Goal: Information Seeking & Learning: Learn about a topic

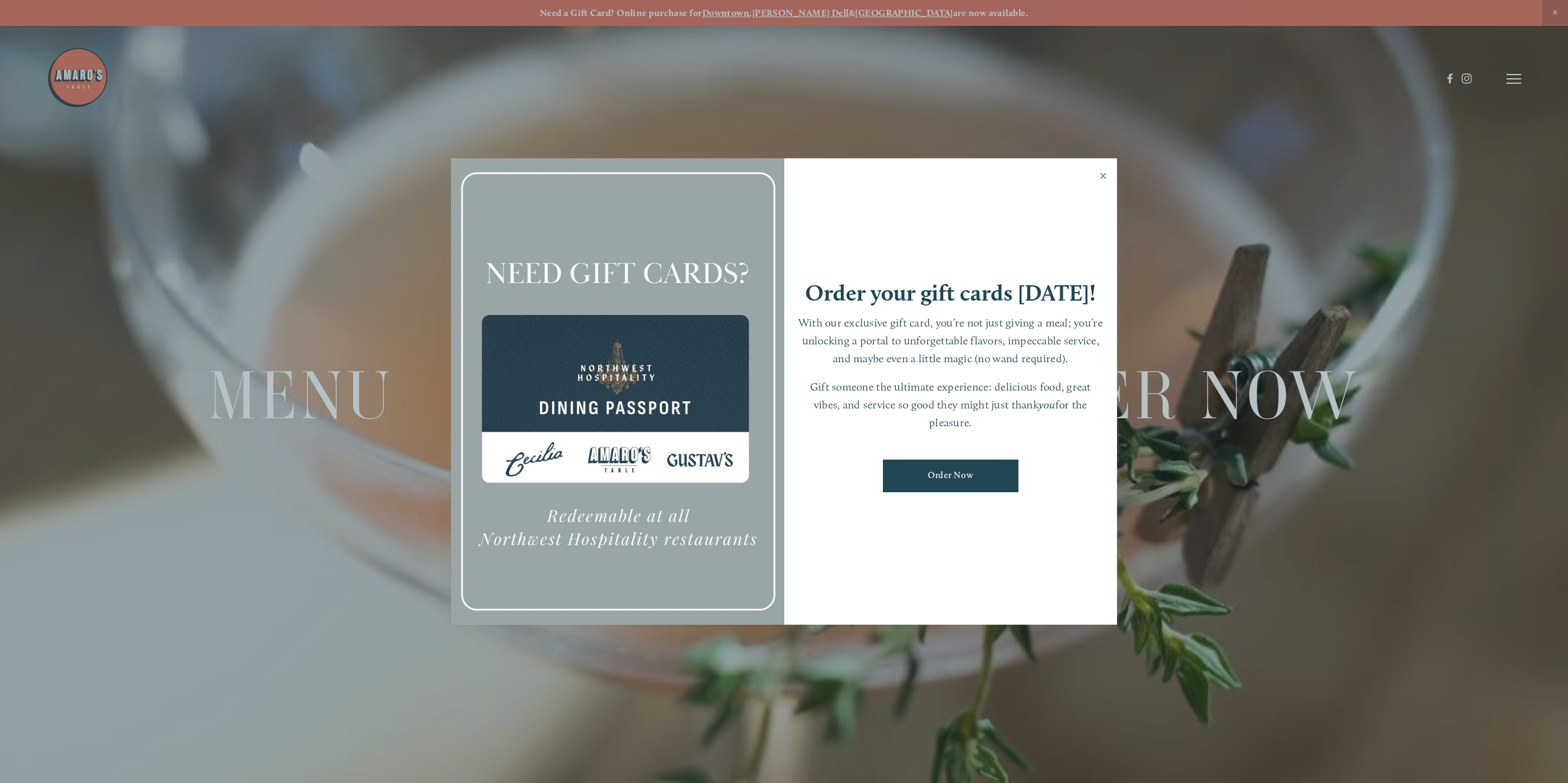
click at [1104, 172] on link "Close" at bounding box center [1103, 177] width 24 height 34
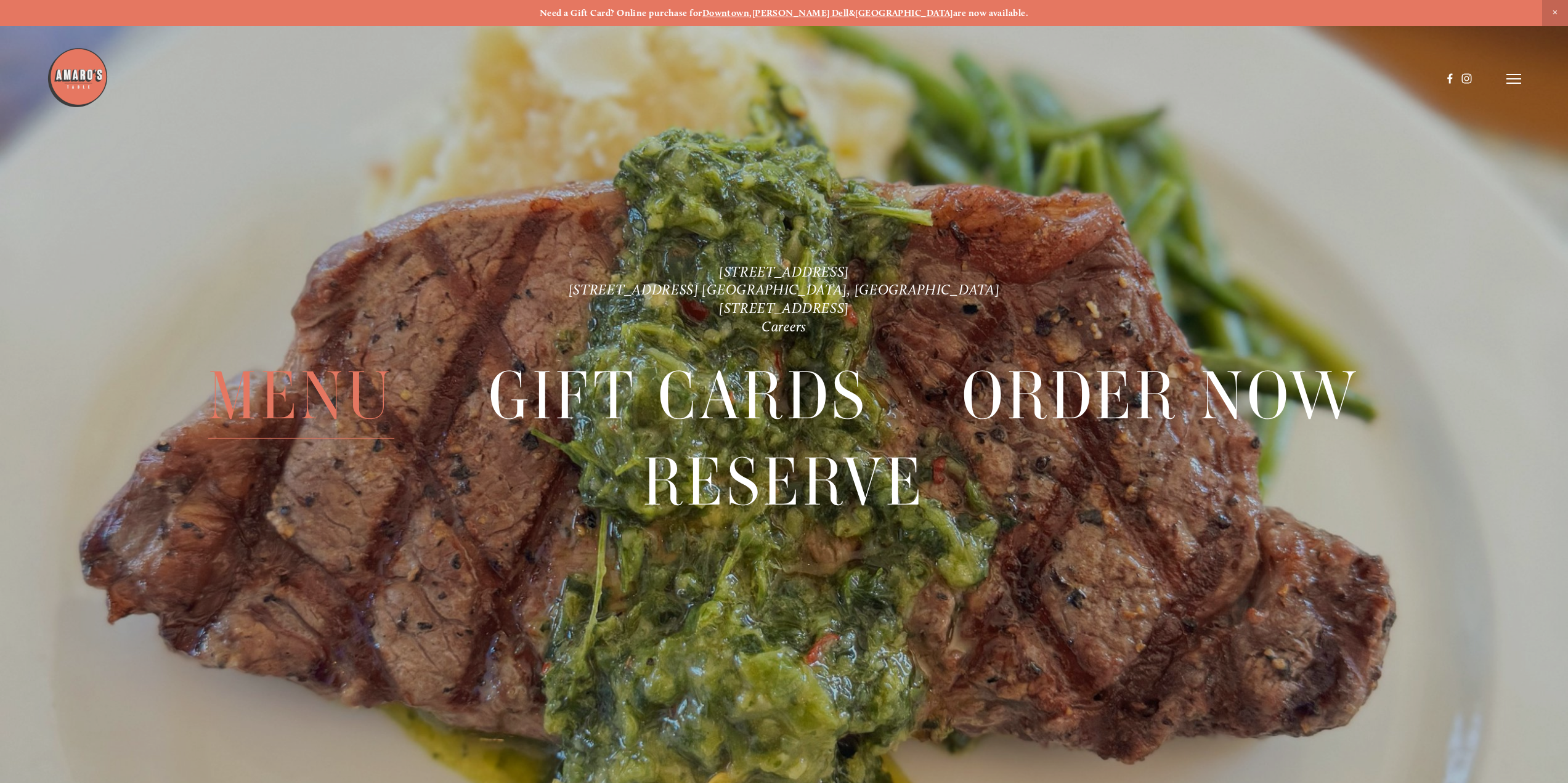
click at [308, 391] on span "Menu" at bounding box center [301, 395] width 186 height 86
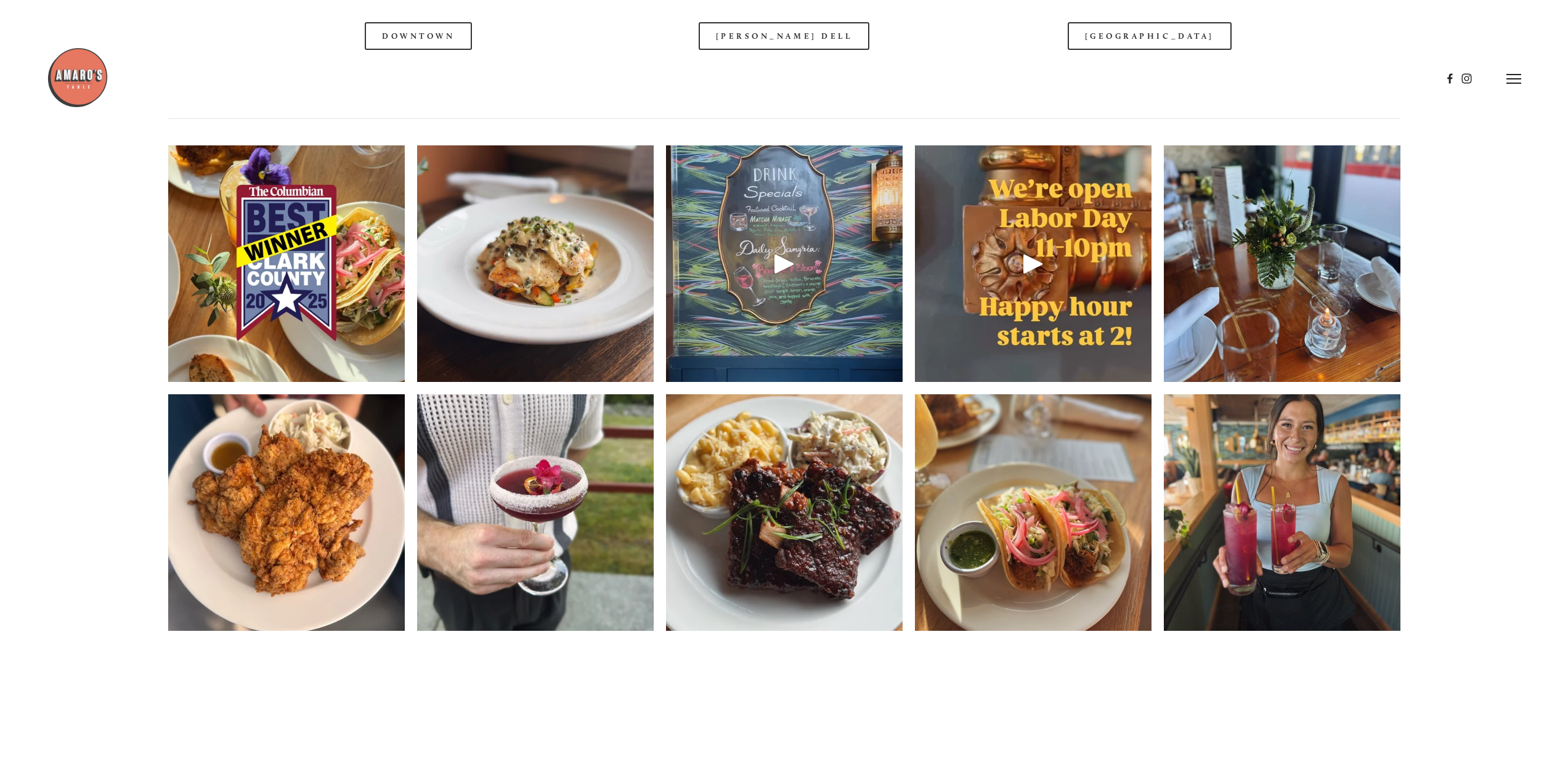
scroll to position [2033, 0]
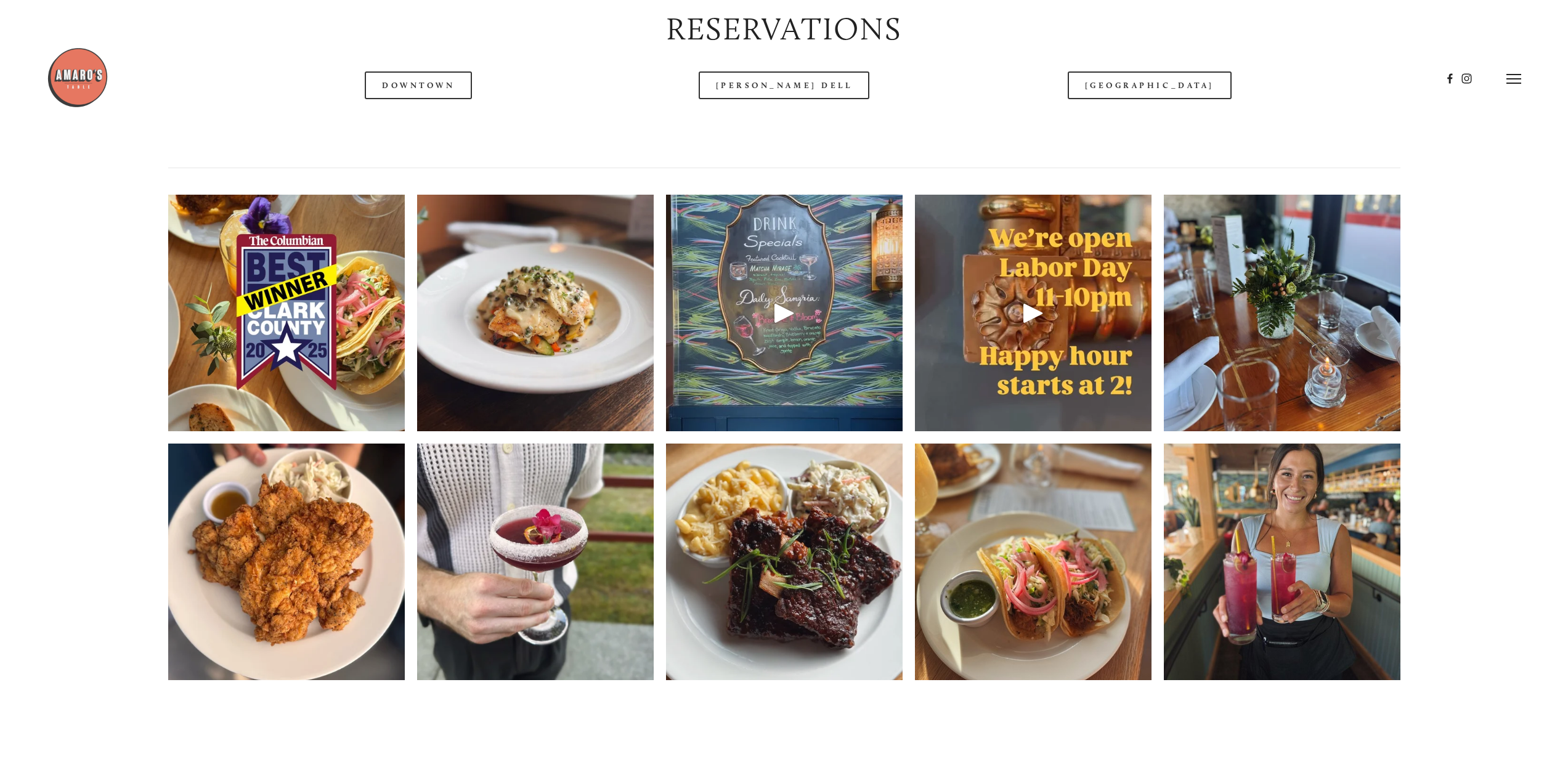
click at [792, 89] on div at bounding box center [743, 78] width 1394 height 64
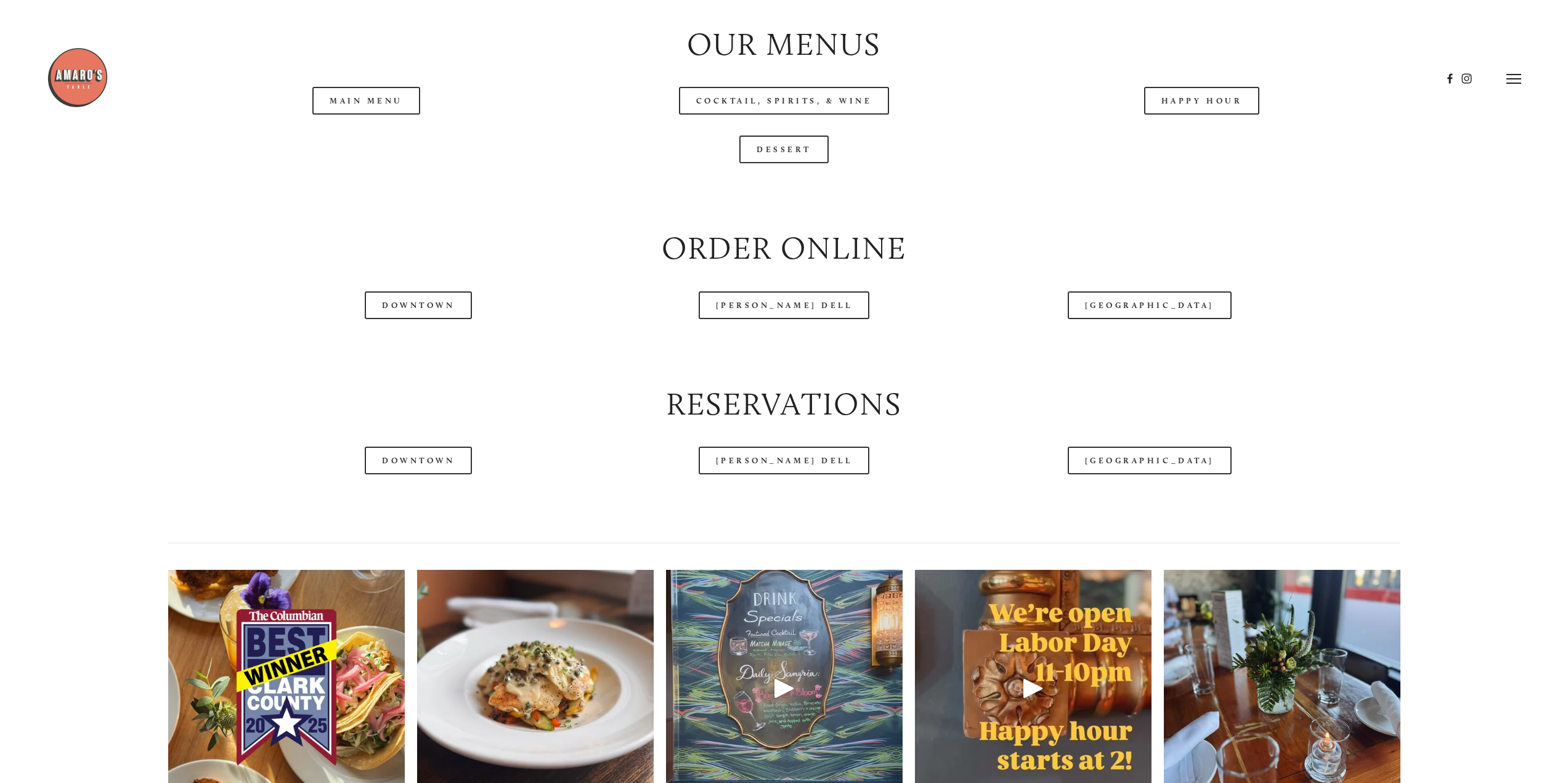
scroll to position [1534, 0]
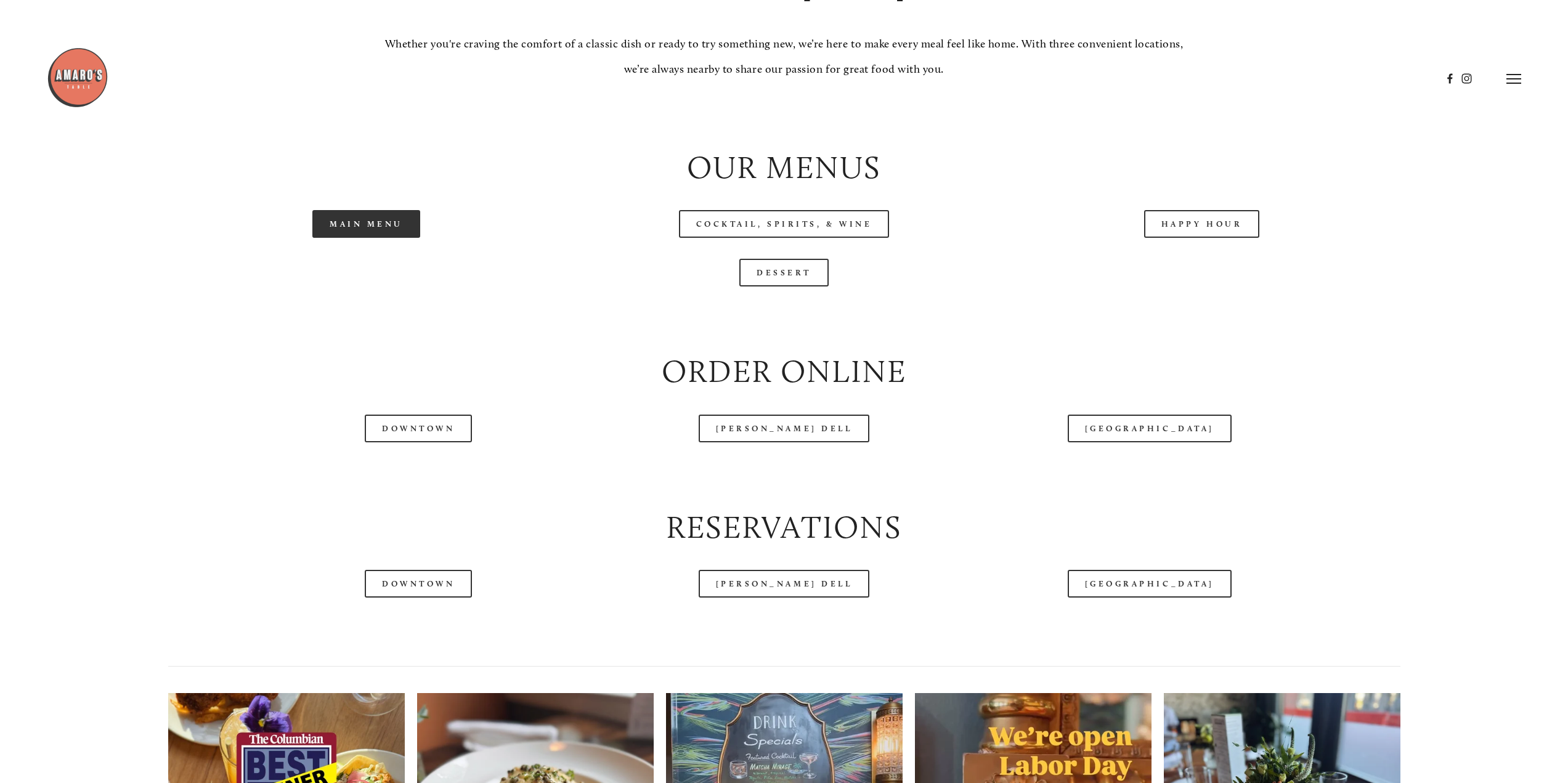
click at [399, 233] on link "Main Menu" at bounding box center [366, 224] width 108 height 28
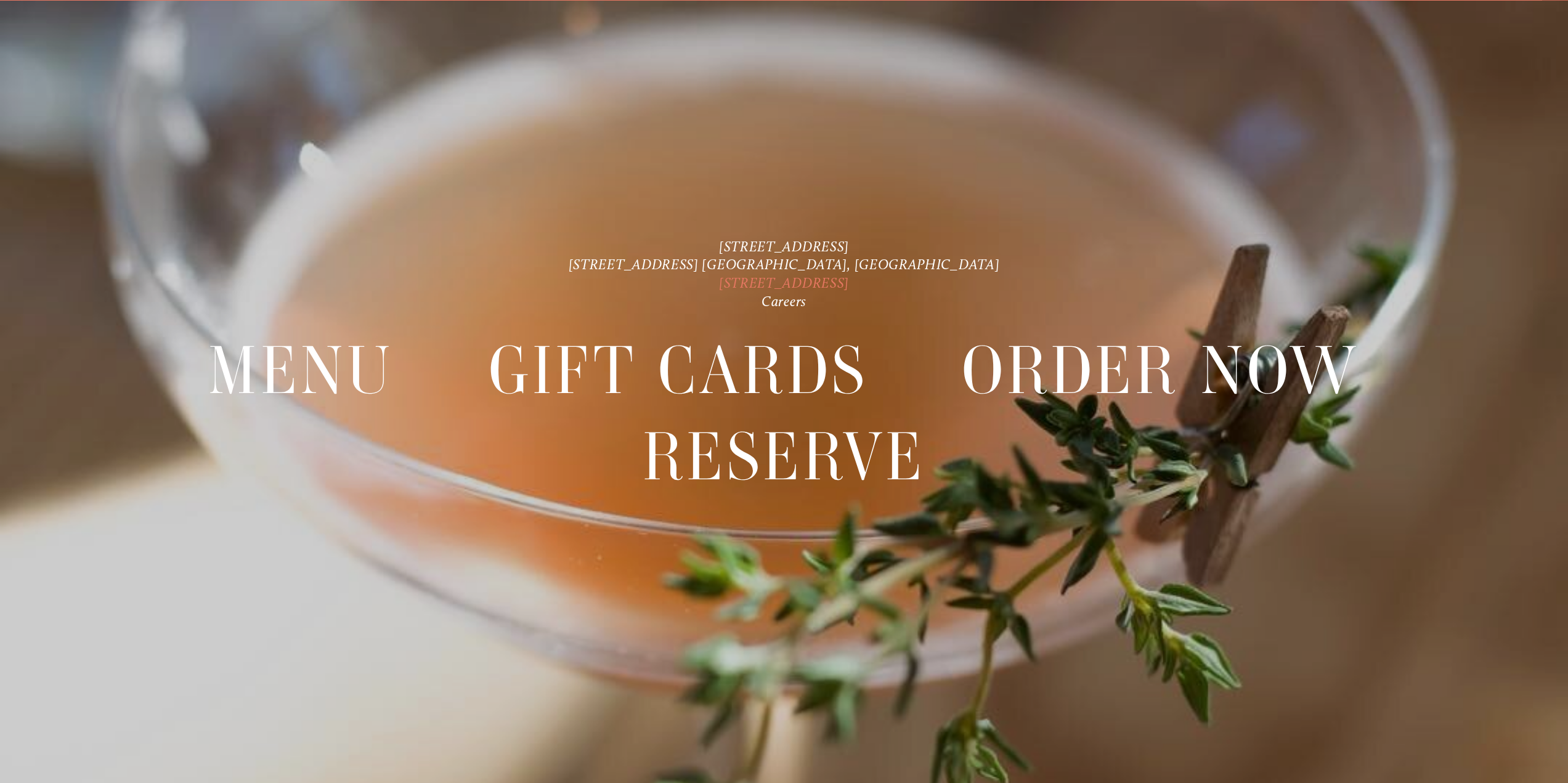
scroll to position [26, 0]
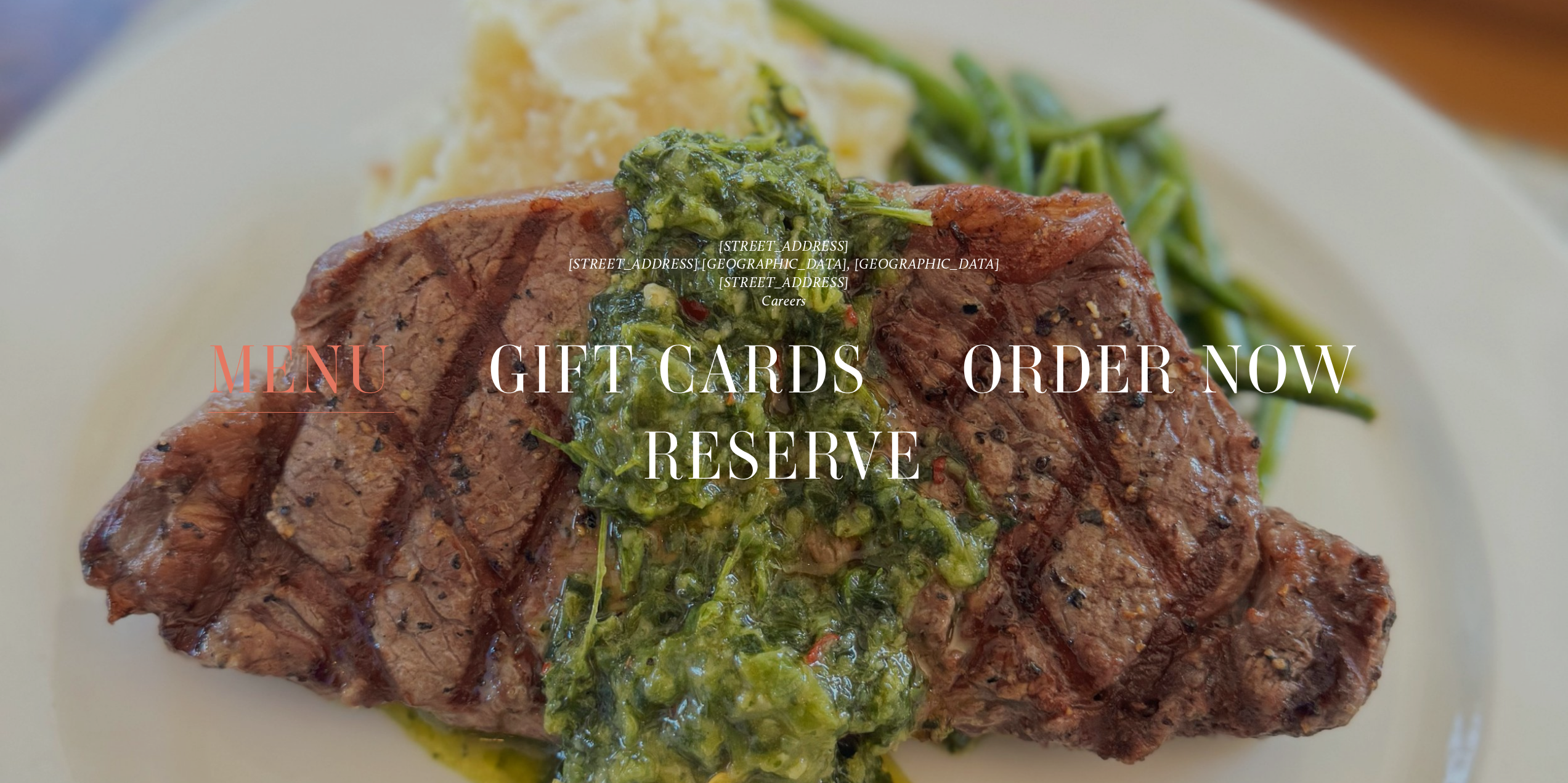
click at [320, 357] on span "Menu" at bounding box center [301, 369] width 186 height 86
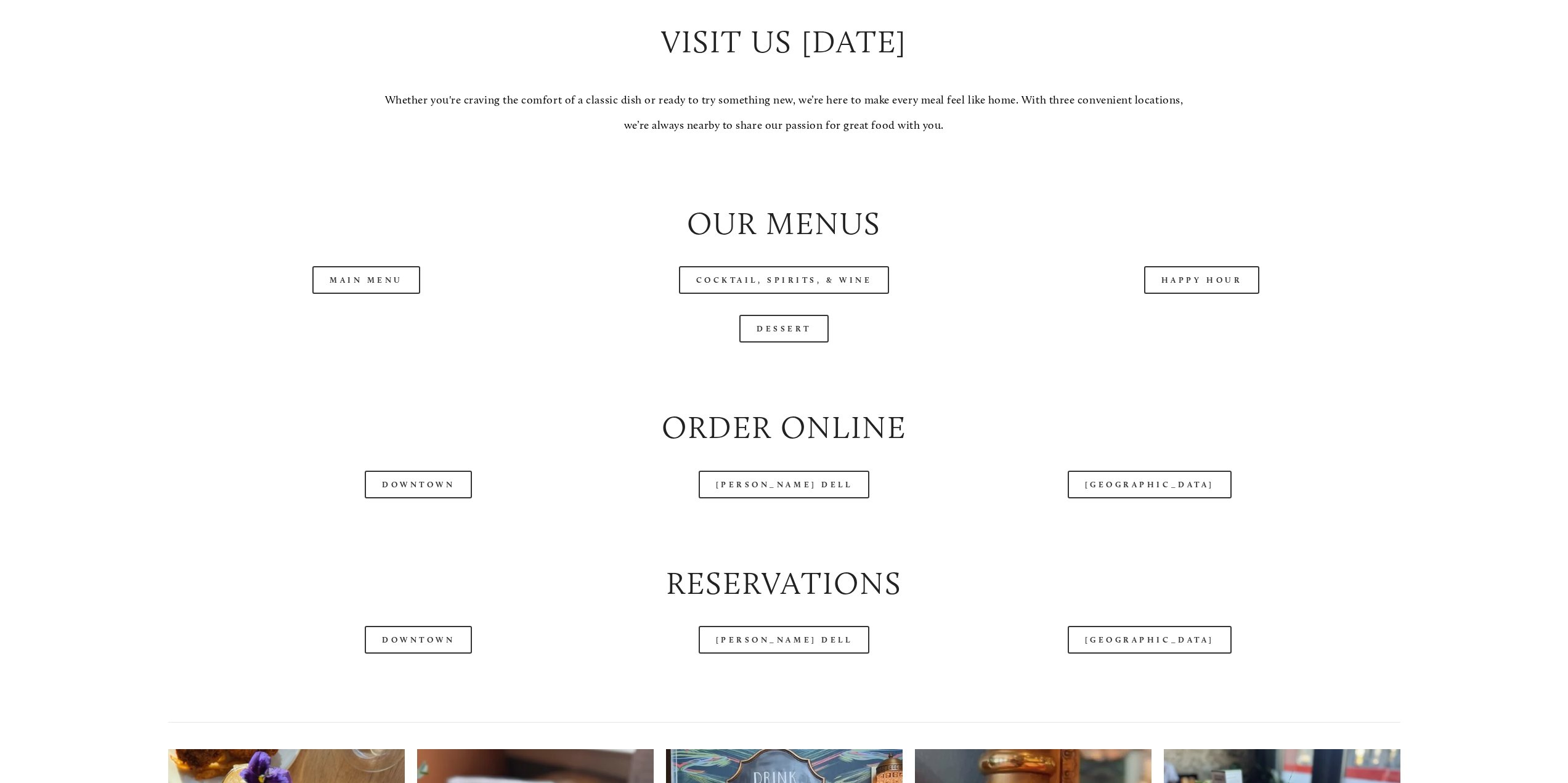
scroll to position [1540, 0]
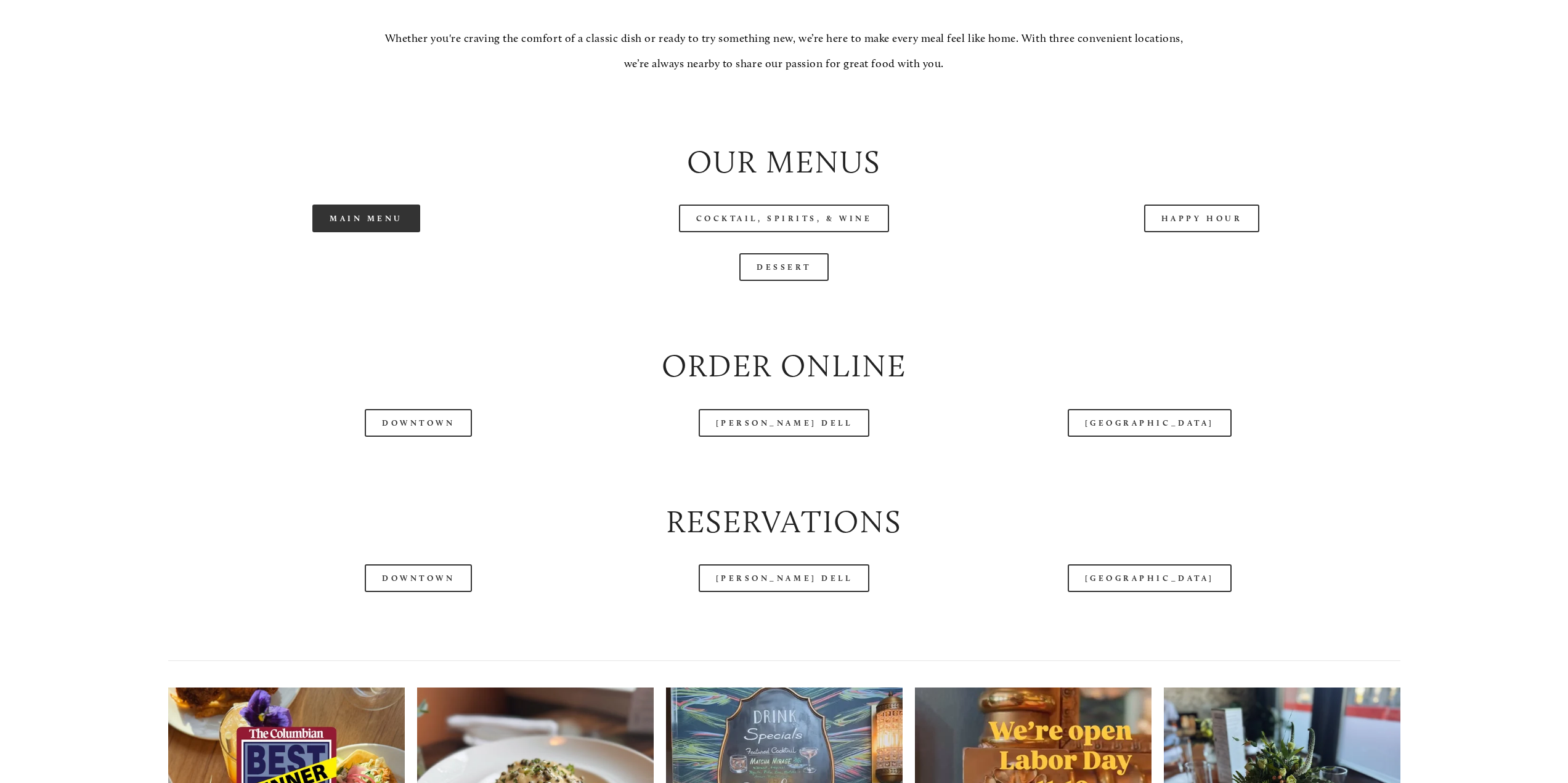
click at [396, 219] on link "Main Menu" at bounding box center [366, 218] width 108 height 28
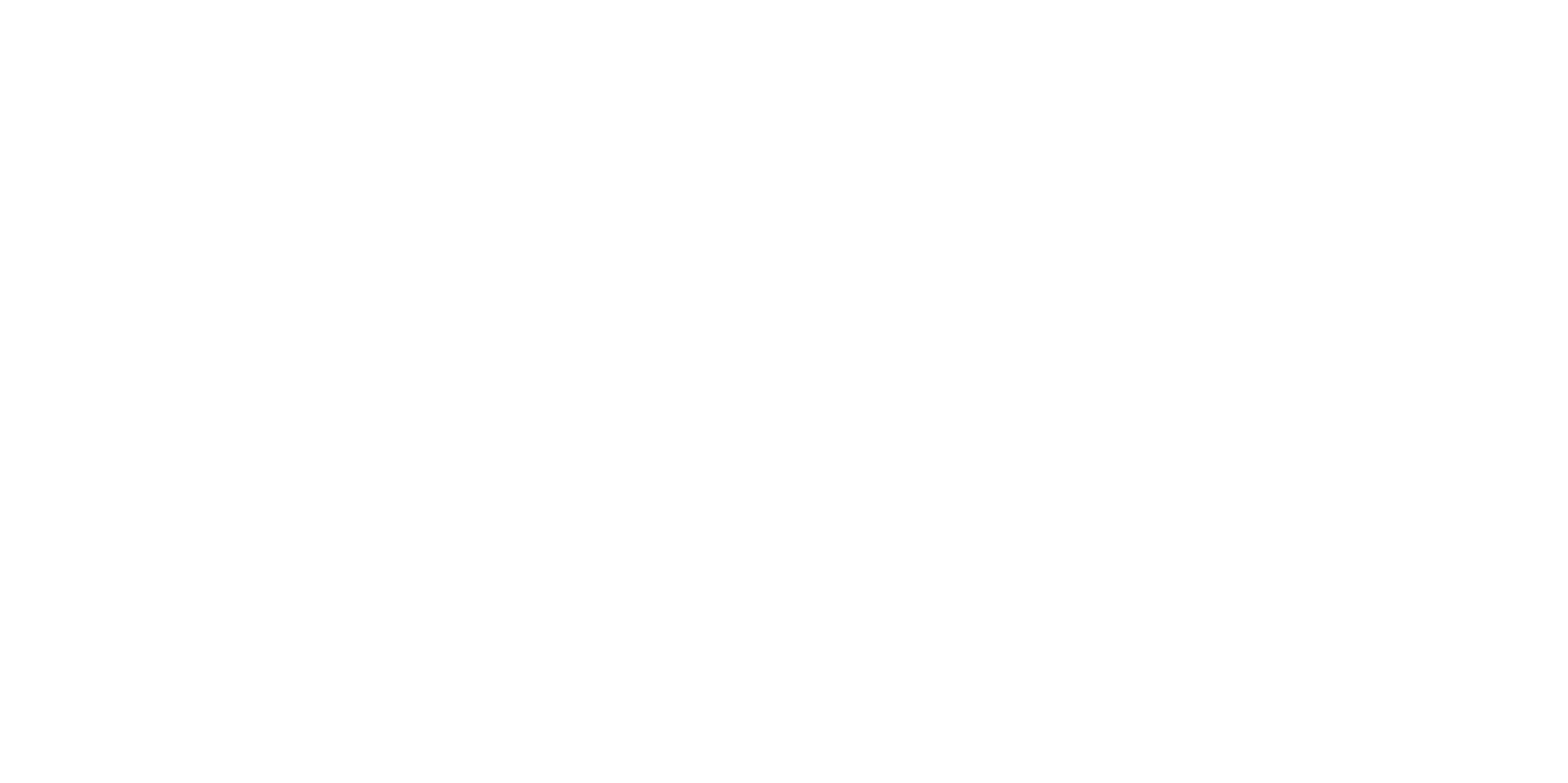
scroll to position [26, 0]
